Goal: Task Accomplishment & Management: Complete application form

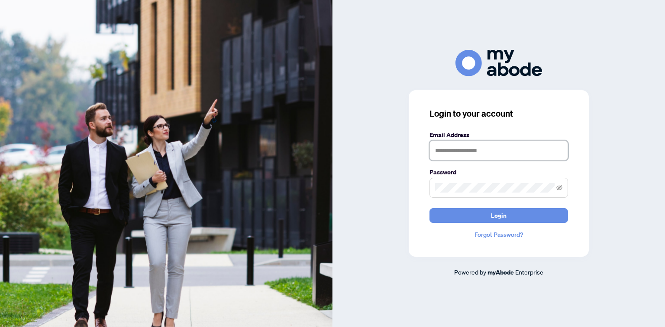
click at [457, 148] on input "text" at bounding box center [499, 150] width 139 height 20
type input "**********"
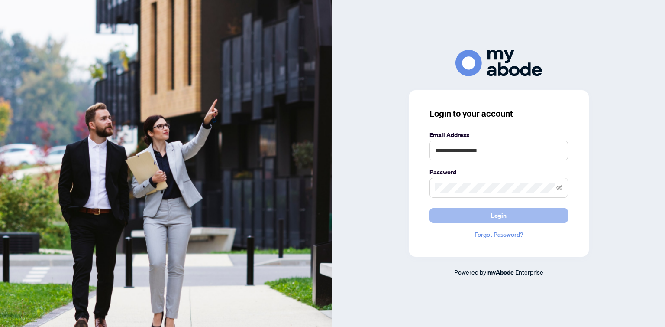
click at [504, 213] on span "Login" at bounding box center [499, 215] width 16 height 14
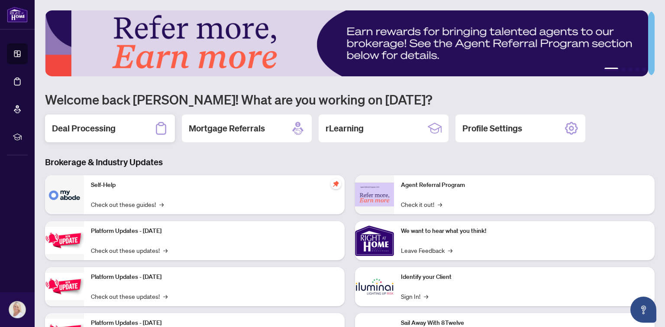
click at [99, 132] on h2 "Deal Processing" at bounding box center [84, 128] width 64 height 12
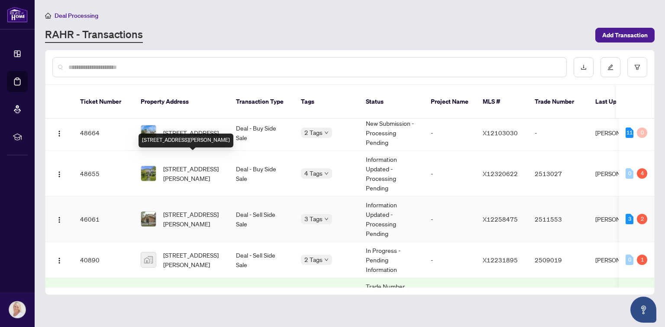
scroll to position [130, 0]
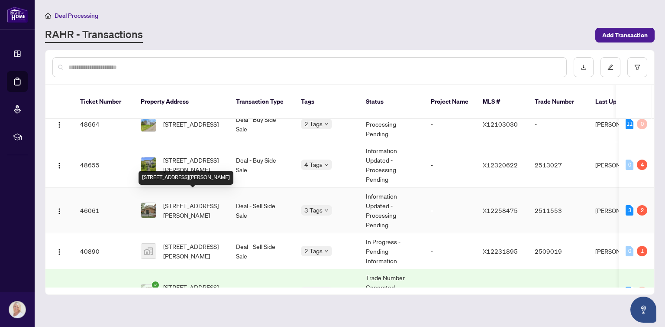
click at [193, 201] on span "[STREET_ADDRESS][PERSON_NAME]" at bounding box center [192, 210] width 59 height 19
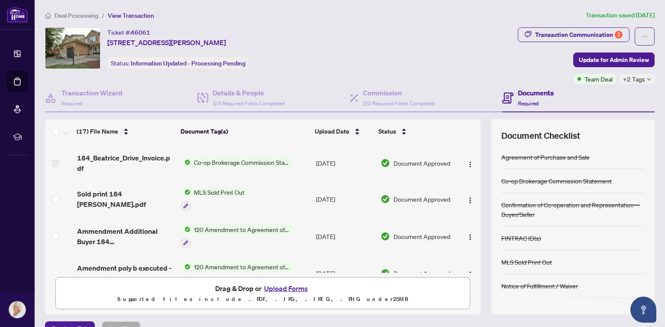
scroll to position [130, 0]
click at [249, 97] on div "Details & People 3/3 Required Fields Completed" at bounding box center [249, 98] width 72 height 20
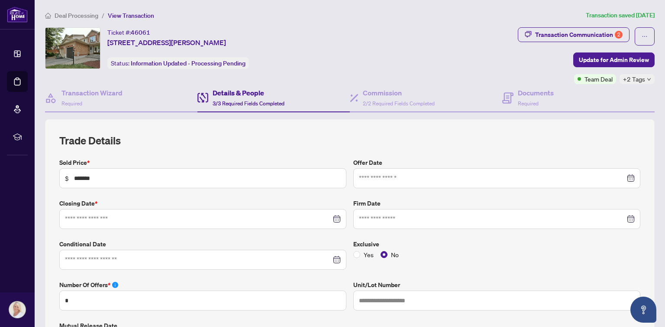
type input "**********"
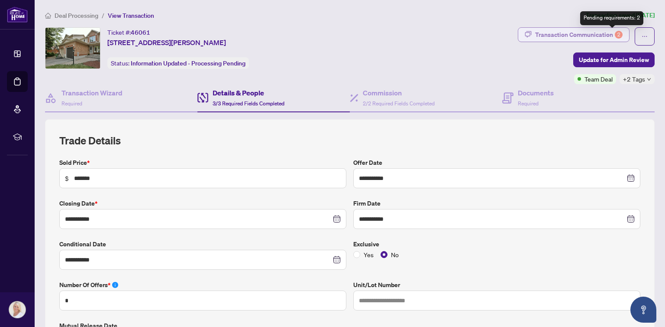
click at [608, 31] on div "Transaction Communication 2" at bounding box center [579, 35] width 88 height 14
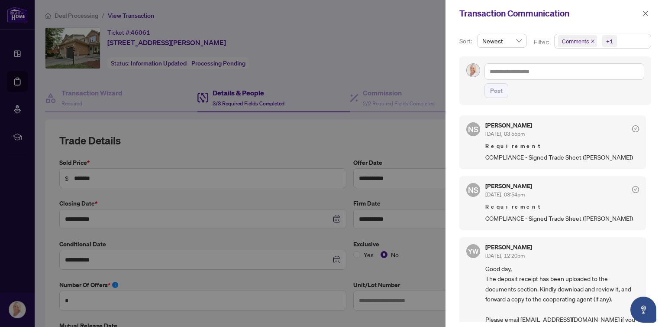
click at [395, 59] on div at bounding box center [332, 163] width 665 height 327
click at [648, 13] on icon "close" at bounding box center [646, 13] width 6 height 6
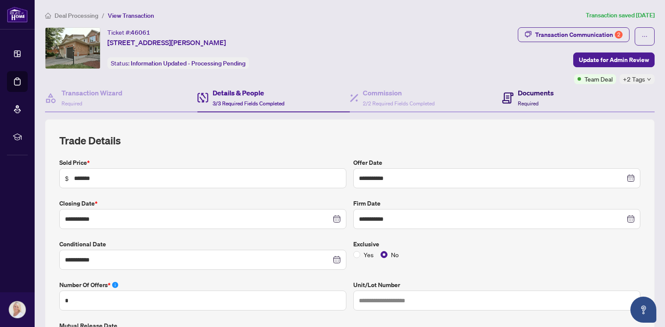
click at [522, 93] on h4 "Documents" at bounding box center [536, 93] width 36 height 10
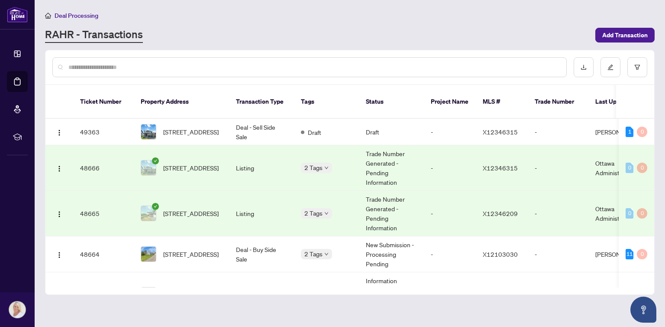
scroll to position [87, 0]
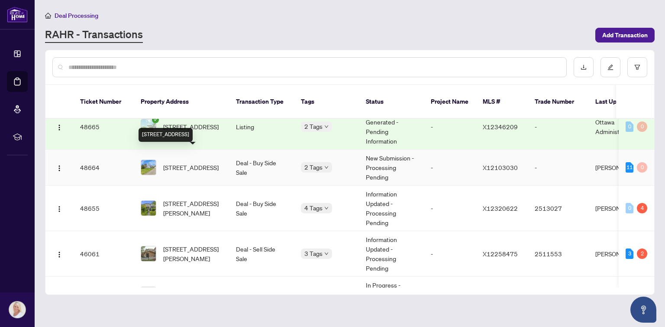
click at [195, 162] on span "[STREET_ADDRESS]" at bounding box center [190, 167] width 55 height 10
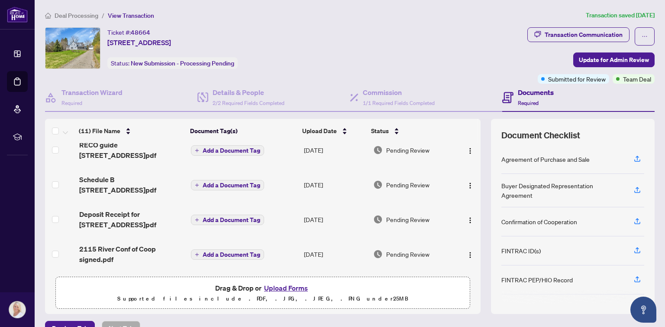
scroll to position [213, 0]
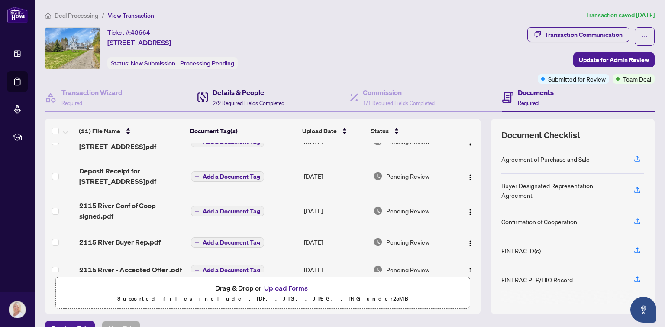
click at [246, 97] on div "Details & People 2/2 Required Fields Completed" at bounding box center [249, 97] width 72 height 20
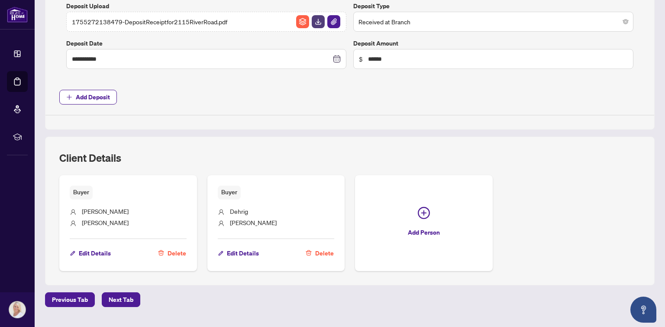
scroll to position [390, 0]
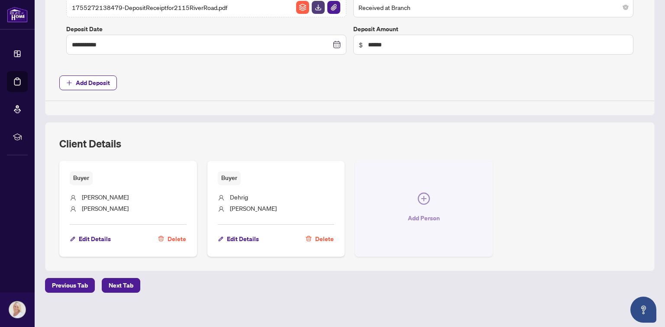
click at [419, 194] on icon "plus-circle" at bounding box center [424, 198] width 12 height 12
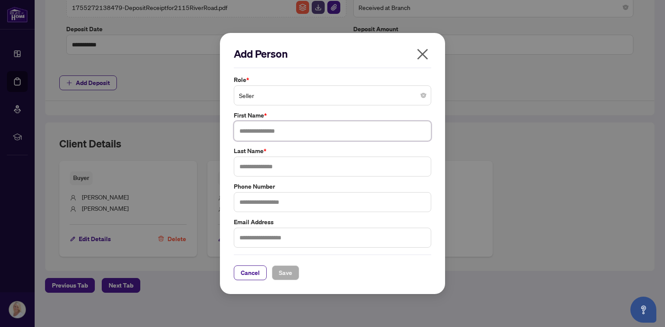
click at [278, 129] on input "text" at bounding box center [333, 131] width 198 height 20
type input "*"
type input "*******"
click at [285, 165] on input "text" at bounding box center [333, 166] width 198 height 20
type input "******"
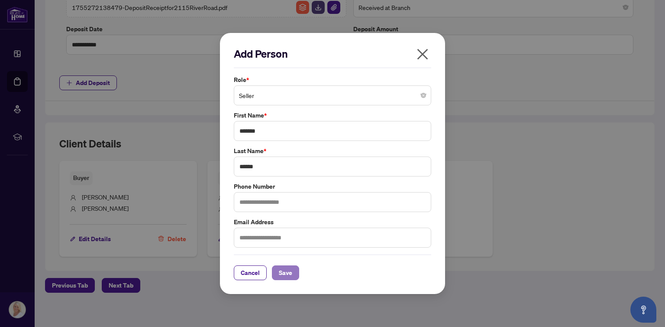
click at [285, 270] on span "Save" at bounding box center [285, 273] width 13 height 14
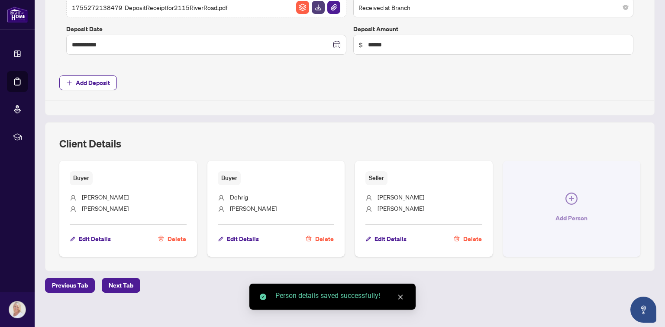
click at [568, 192] on icon "plus-circle" at bounding box center [572, 198] width 12 height 12
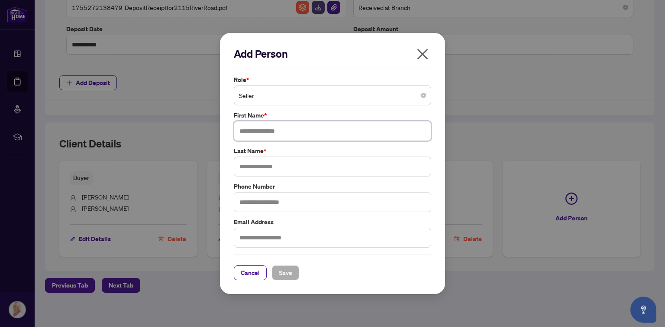
click at [404, 136] on input "text" at bounding box center [333, 131] width 198 height 20
type input "***"
click at [302, 169] on input "text" at bounding box center [333, 166] width 198 height 20
type input "******"
click at [281, 272] on span "Save" at bounding box center [285, 273] width 13 height 14
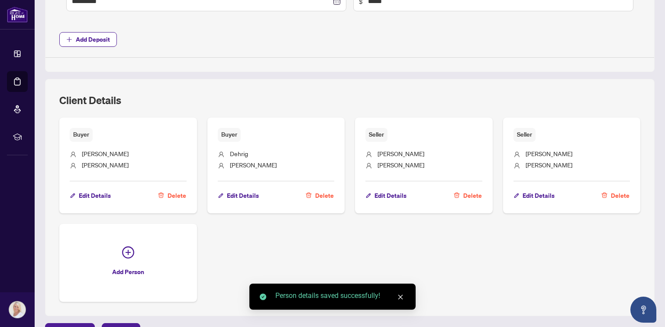
scroll to position [477, 0]
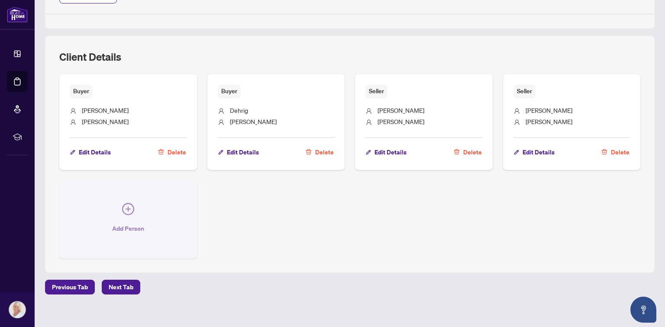
click at [126, 203] on icon "plus-circle" at bounding box center [128, 209] width 12 height 12
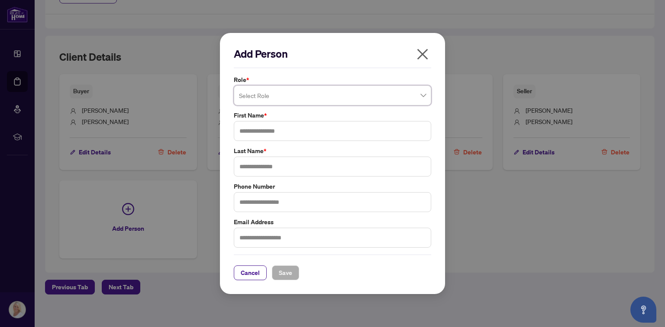
click at [419, 94] on span at bounding box center [332, 95] width 187 height 16
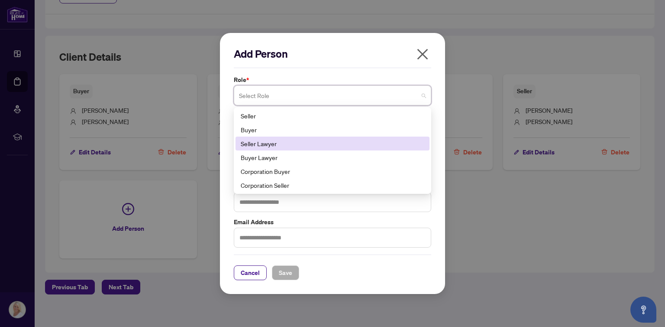
click at [268, 143] on div "Seller Lawyer" at bounding box center [333, 144] width 184 height 10
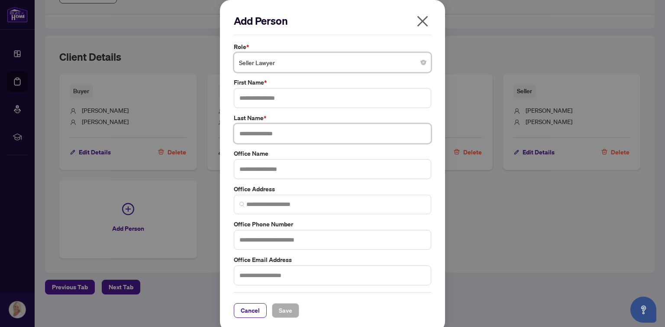
click at [258, 132] on input "text" at bounding box center [333, 133] width 198 height 20
type input "******"
click at [252, 170] on input "text" at bounding box center [333, 169] width 198 height 20
type input "******"
drag, startPoint x: 288, startPoint y: 98, endPoint x: 185, endPoint y: 120, distance: 104.9
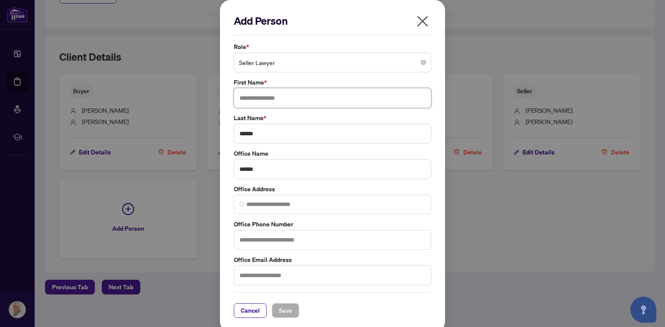
click at [185, 120] on div "Add Person Role * Seller Lawyer 2 5 6 Seller Buyer Seller Lawyer Buyer Lawyer C…" at bounding box center [332, 163] width 665 height 327
type input "******"
drag, startPoint x: 270, startPoint y: 133, endPoint x: 50, endPoint y: 136, distance: 220.1
click at [50, 136] on div "Add Person Role * Seller Lawyer 2 5 6 Seller Buyer Seller Lawyer Buyer Lawyer C…" at bounding box center [332, 163] width 665 height 327
type input "******"
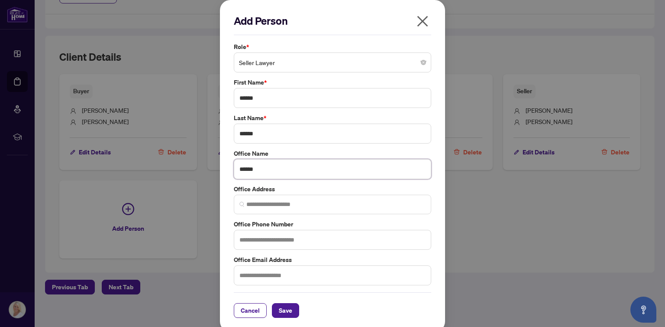
drag, startPoint x: 272, startPoint y: 169, endPoint x: 152, endPoint y: 182, distance: 121.6
click at [156, 181] on div "Add Person Role * Seller Lawyer 2 5 6 Seller Buyer Seller Lawyer Buyer Lawyer C…" at bounding box center [332, 163] width 665 height 327
click at [291, 303] on button "Save" at bounding box center [285, 310] width 27 height 15
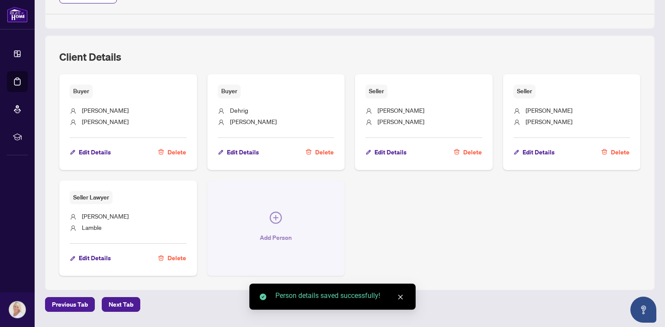
click at [271, 214] on icon "plus-circle" at bounding box center [276, 217] width 12 height 12
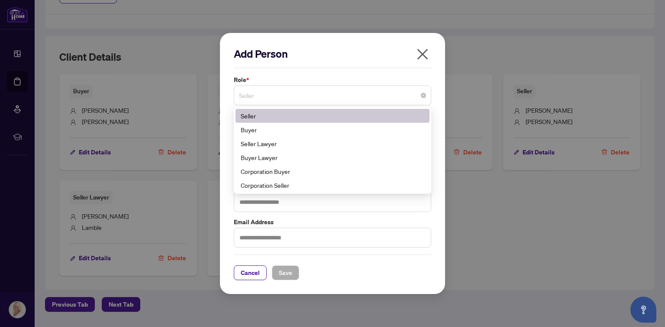
click at [420, 99] on span "Seller" at bounding box center [332, 95] width 187 height 16
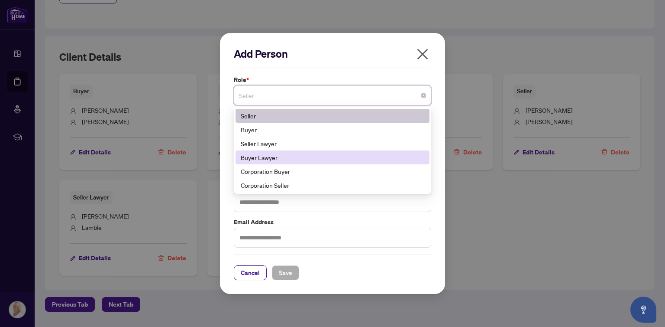
click at [265, 156] on div "Buyer Lawyer" at bounding box center [333, 157] width 184 height 10
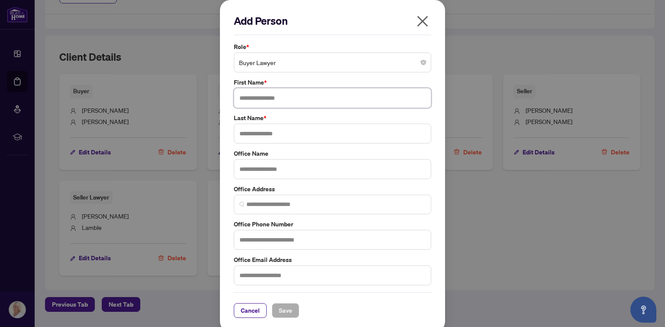
click at [281, 100] on input "text" at bounding box center [333, 98] width 198 height 20
type input "*****"
click at [267, 132] on input "text" at bounding box center [333, 133] width 198 height 20
type input "******"
click at [279, 308] on span "Save" at bounding box center [285, 310] width 13 height 14
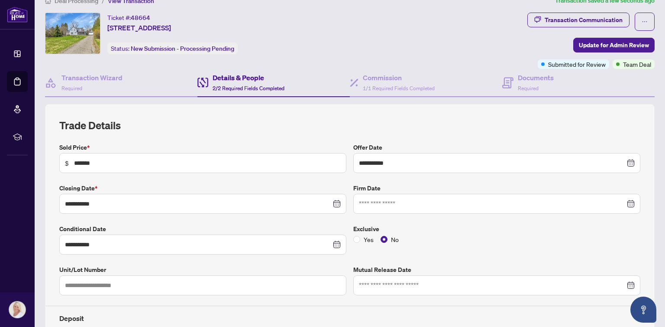
scroll to position [0, 0]
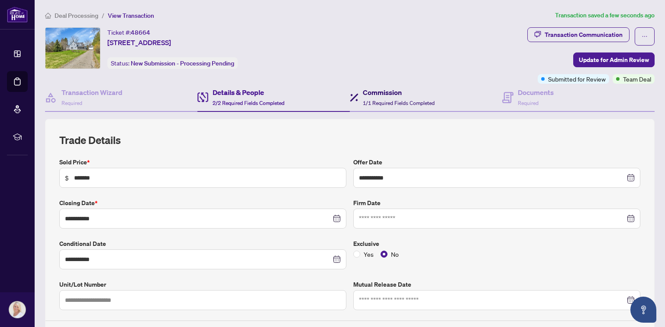
click at [374, 97] on div "Commission 1/1 Required Fields Completed" at bounding box center [399, 97] width 72 height 20
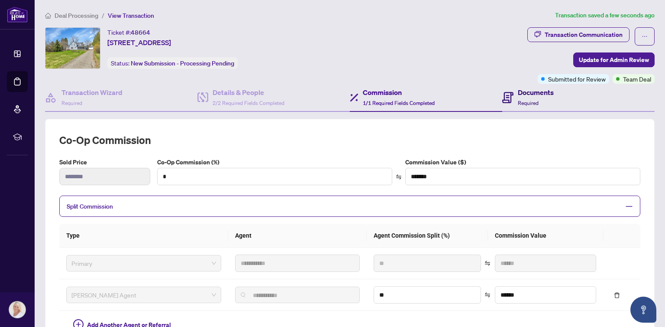
click at [503, 92] on icon at bounding box center [508, 97] width 11 height 11
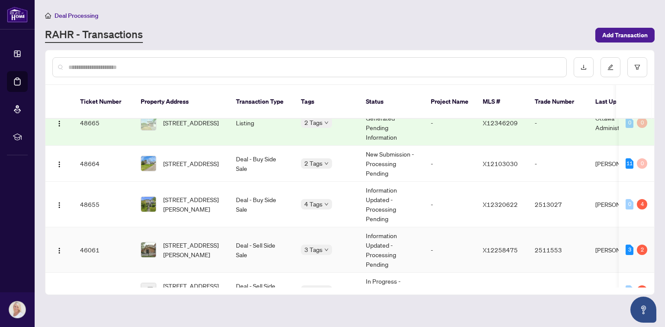
scroll to position [173, 0]
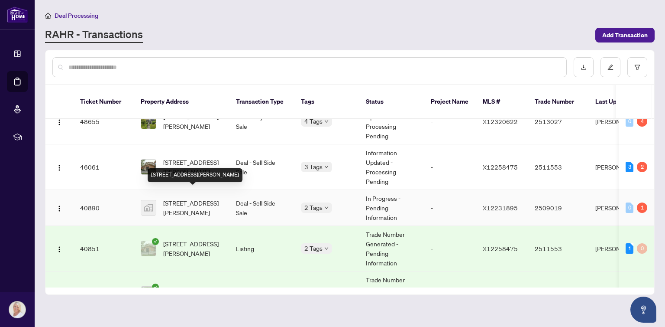
click at [184, 198] on span "[STREET_ADDRESS][PERSON_NAME]" at bounding box center [192, 207] width 59 height 19
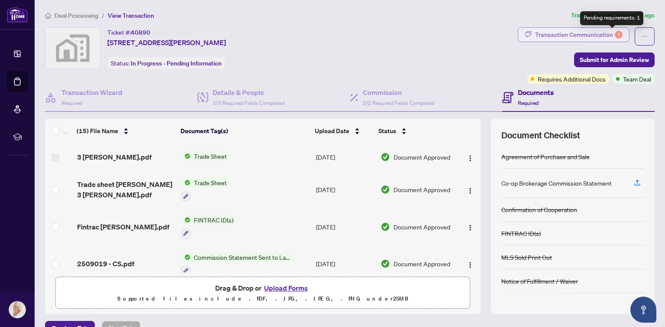
click at [615, 33] on div "1" at bounding box center [619, 35] width 8 height 8
type textarea "**********"
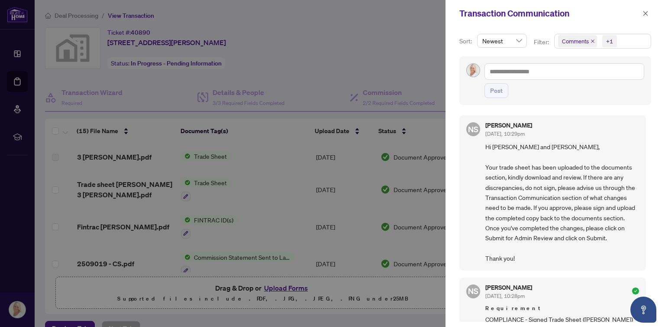
click at [372, 65] on div at bounding box center [332, 163] width 665 height 327
drag, startPoint x: 411, startPoint y: 32, endPoint x: 478, endPoint y: 15, distance: 69.1
click at [412, 32] on div at bounding box center [332, 163] width 665 height 327
click at [646, 13] on icon "close" at bounding box center [646, 13] width 6 height 6
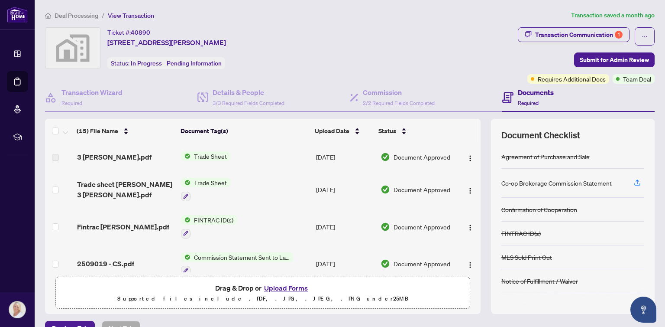
click at [195, 181] on span "Trade Sheet" at bounding box center [211, 183] width 40 height 10
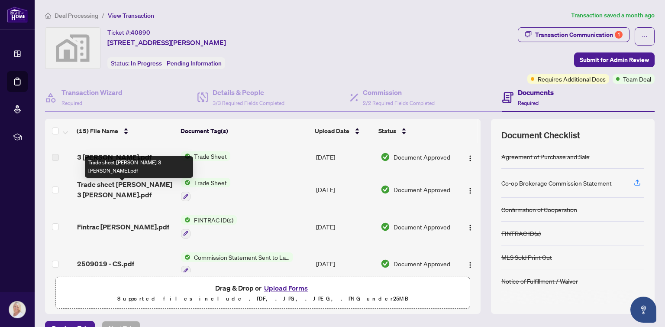
click at [129, 190] on span "Trade sheet [PERSON_NAME] 3 [PERSON_NAME].pdf" at bounding box center [125, 189] width 97 height 21
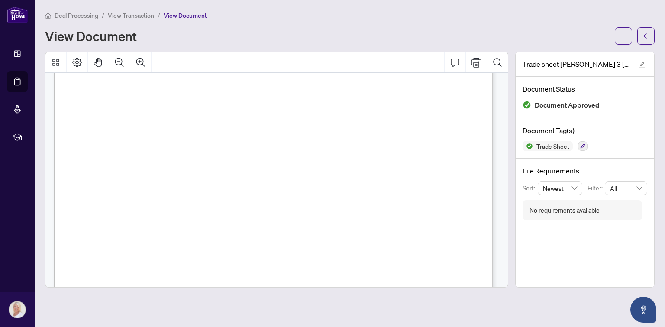
scroll to position [285, 0]
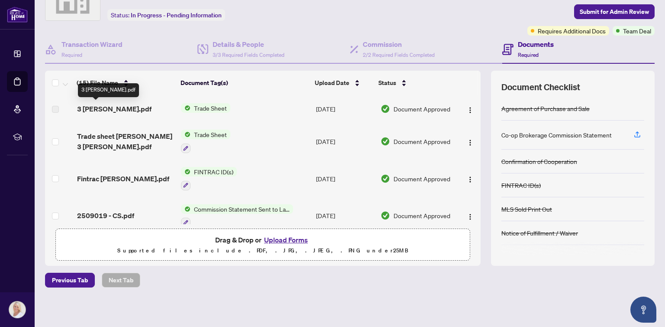
click at [87, 109] on span "3 [PERSON_NAME].pdf" at bounding box center [114, 109] width 75 height 10
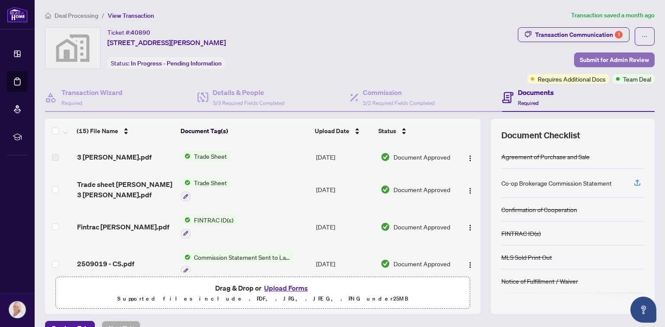
click at [590, 61] on span "Submit for Admin Review" at bounding box center [614, 60] width 69 height 14
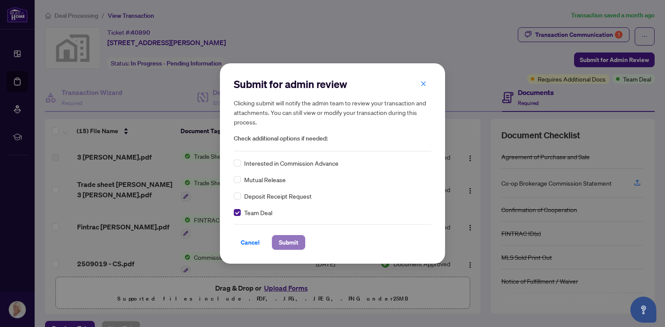
click at [281, 242] on span "Submit" at bounding box center [288, 242] width 19 height 14
